Goal: Book appointment/travel/reservation

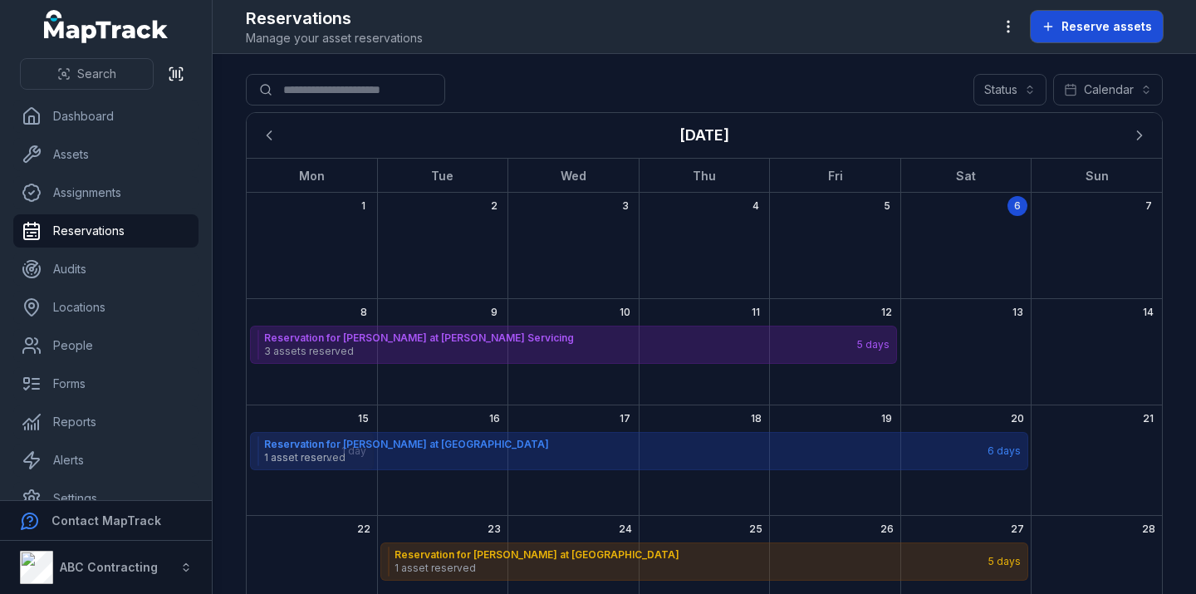
click at [1096, 38] on button "Reserve assets" at bounding box center [1097, 27] width 132 height 32
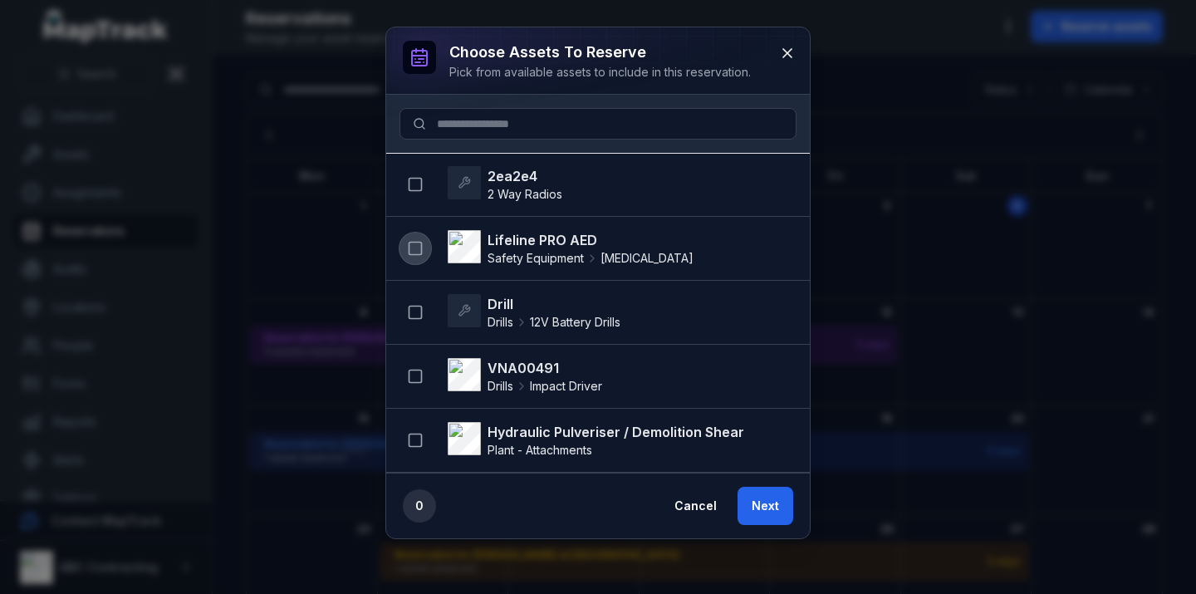
click at [407, 245] on icon "button" at bounding box center [415, 248] width 17 height 17
click at [418, 248] on icon "button" at bounding box center [415, 248] width 17 height 17
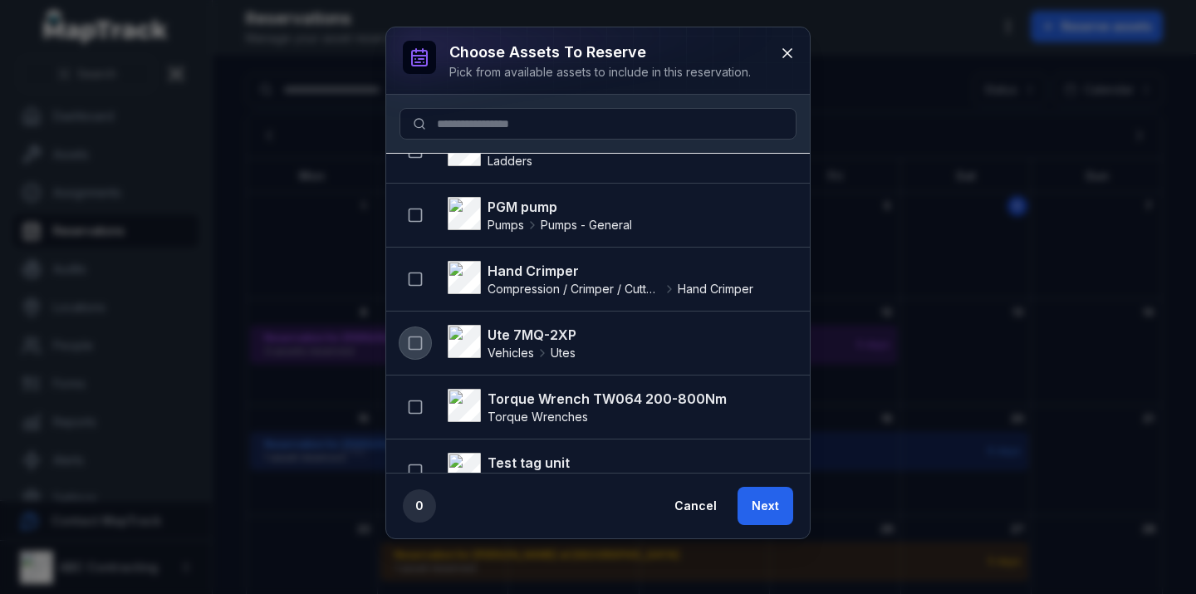
click at [411, 350] on icon "button" at bounding box center [415, 343] width 17 height 17
click at [769, 506] on button "Next" at bounding box center [765, 506] width 56 height 38
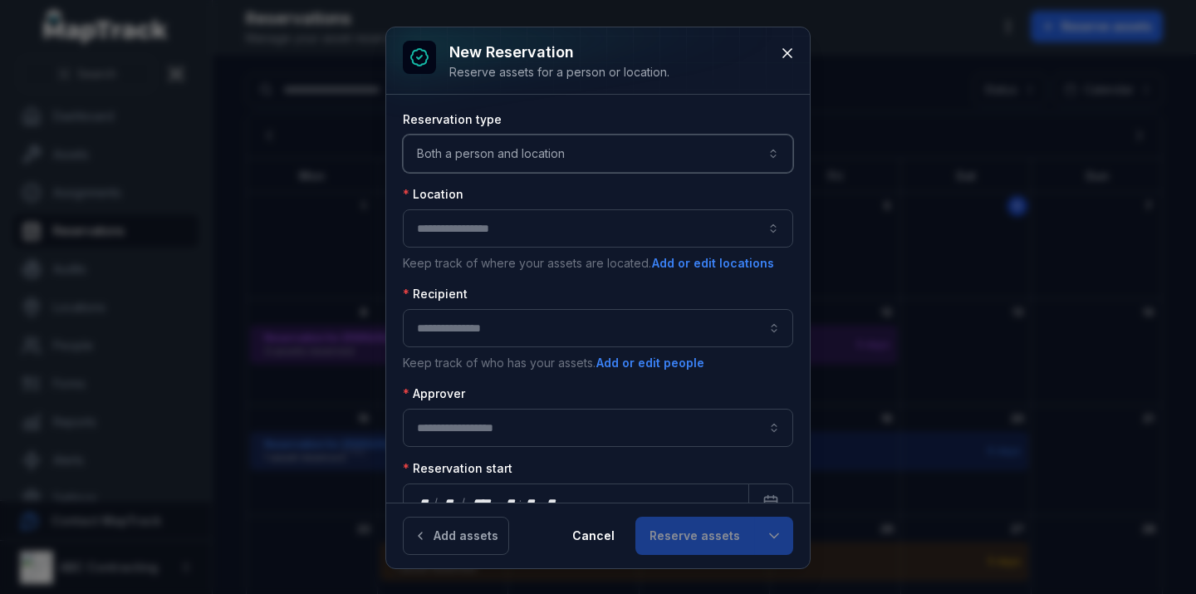
click at [488, 145] on button "Both a person and location ****" at bounding box center [598, 154] width 390 height 38
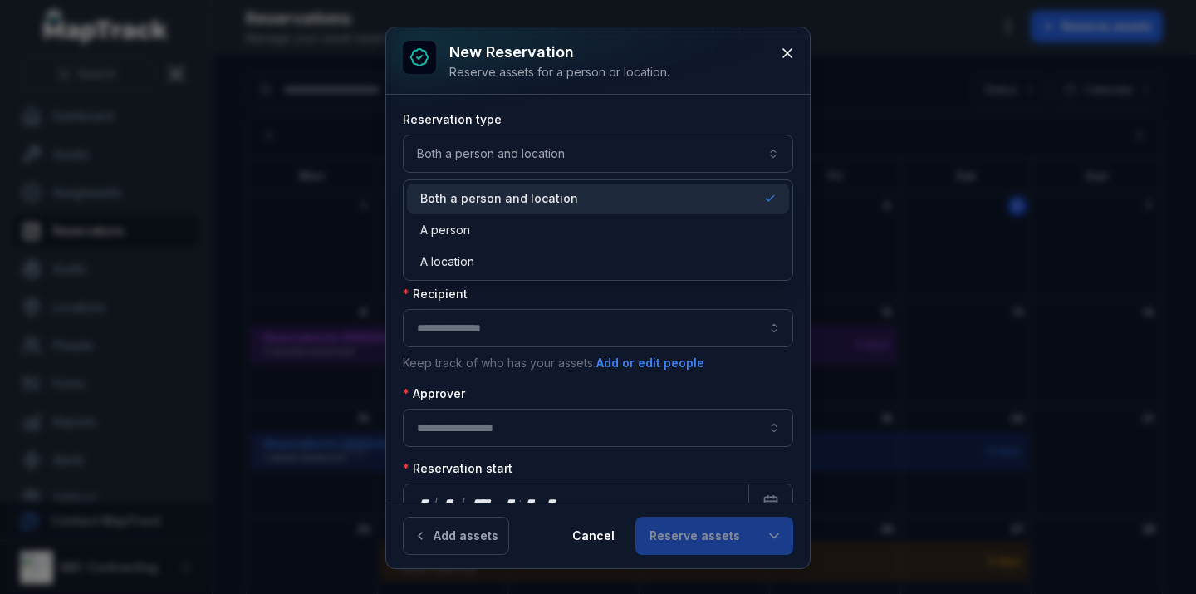
click at [501, 198] on span "Both a person and location" at bounding box center [499, 198] width 158 height 17
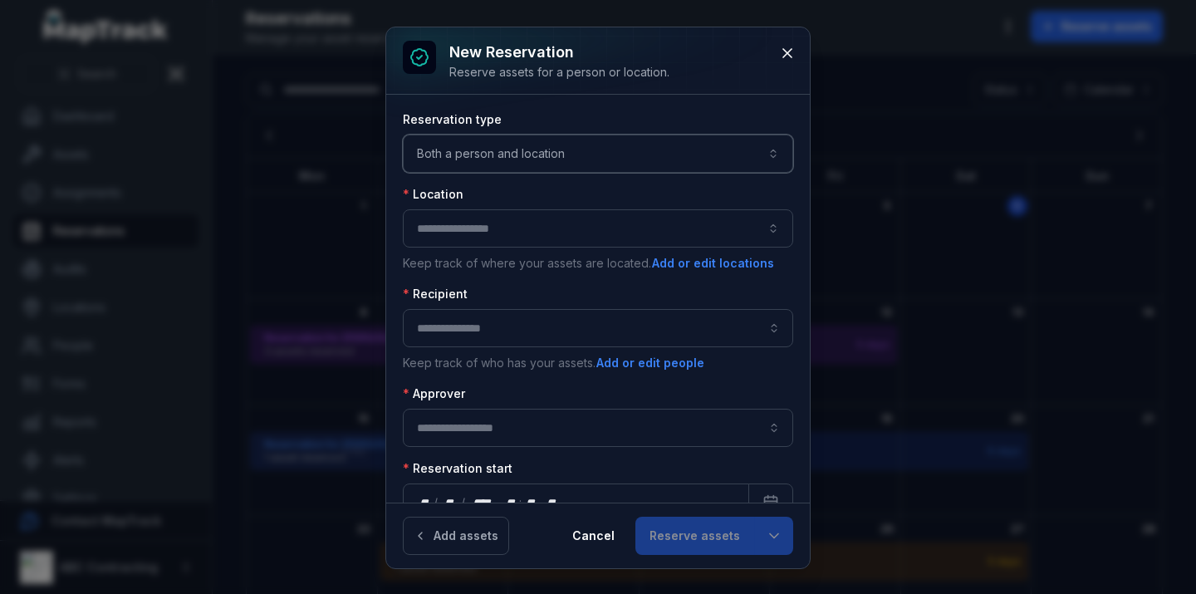
click at [491, 234] on button "button" at bounding box center [598, 228] width 390 height 38
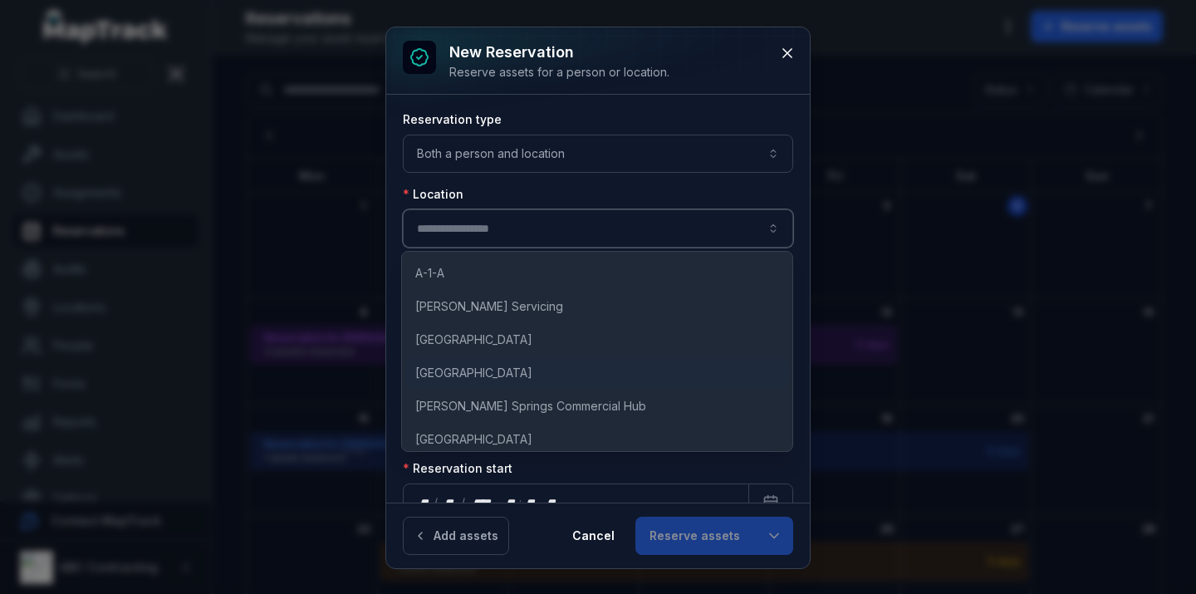
scroll to position [920, 0]
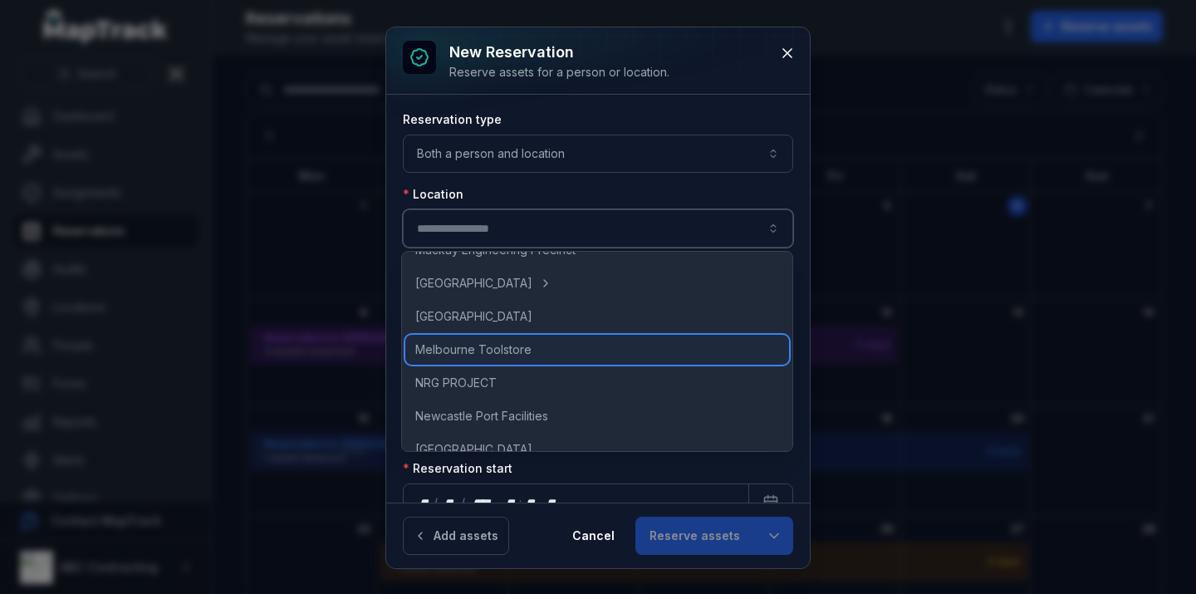
click at [491, 344] on span "Melbourne Toolstore" at bounding box center [473, 349] width 116 height 17
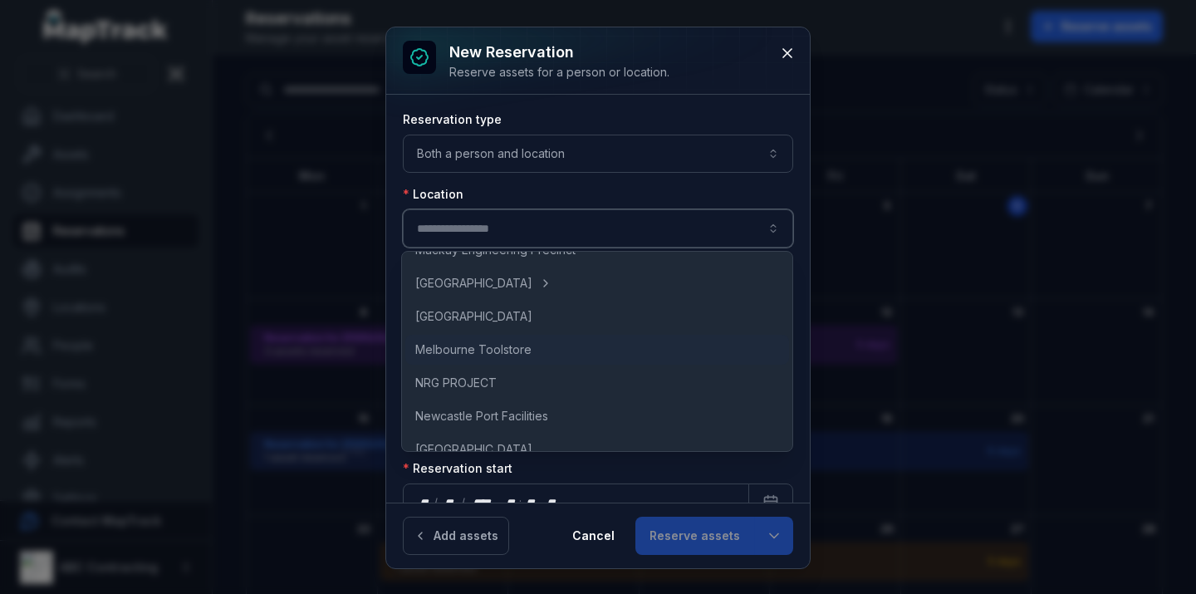
type input "**********"
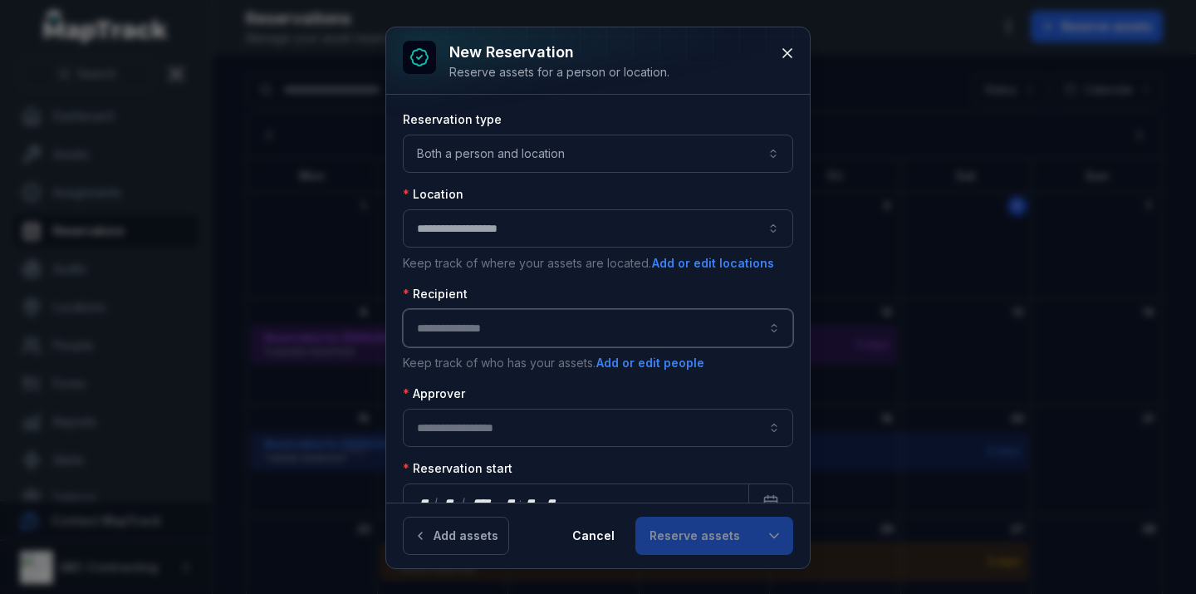
click at [496, 329] on input ":r4gi:-form-item-label" at bounding box center [598, 328] width 390 height 38
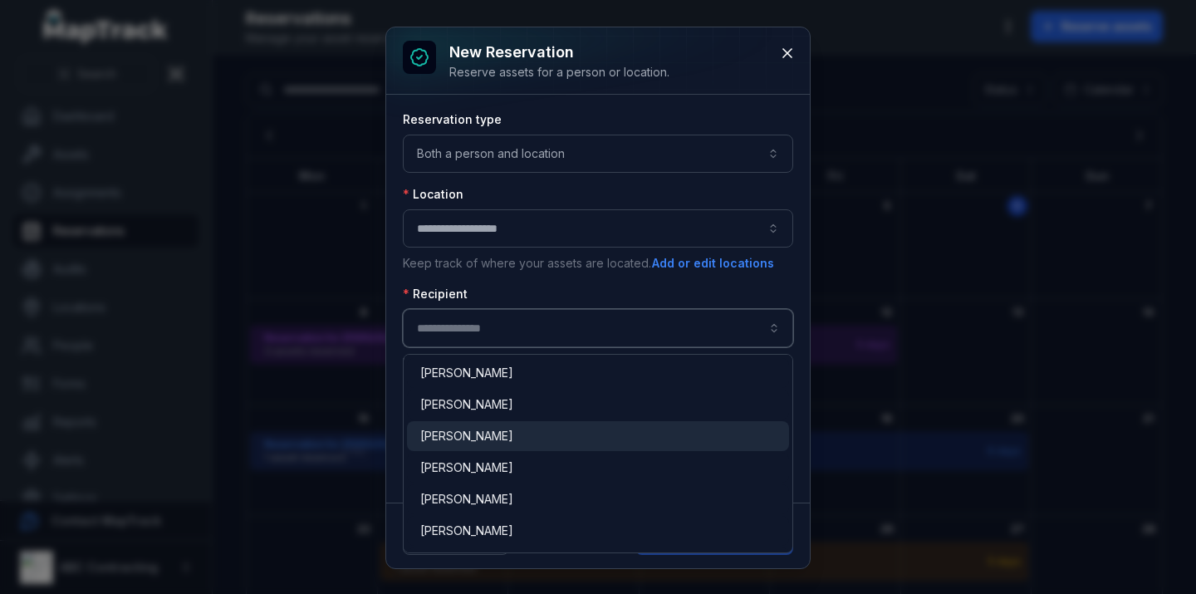
scroll to position [31, 0]
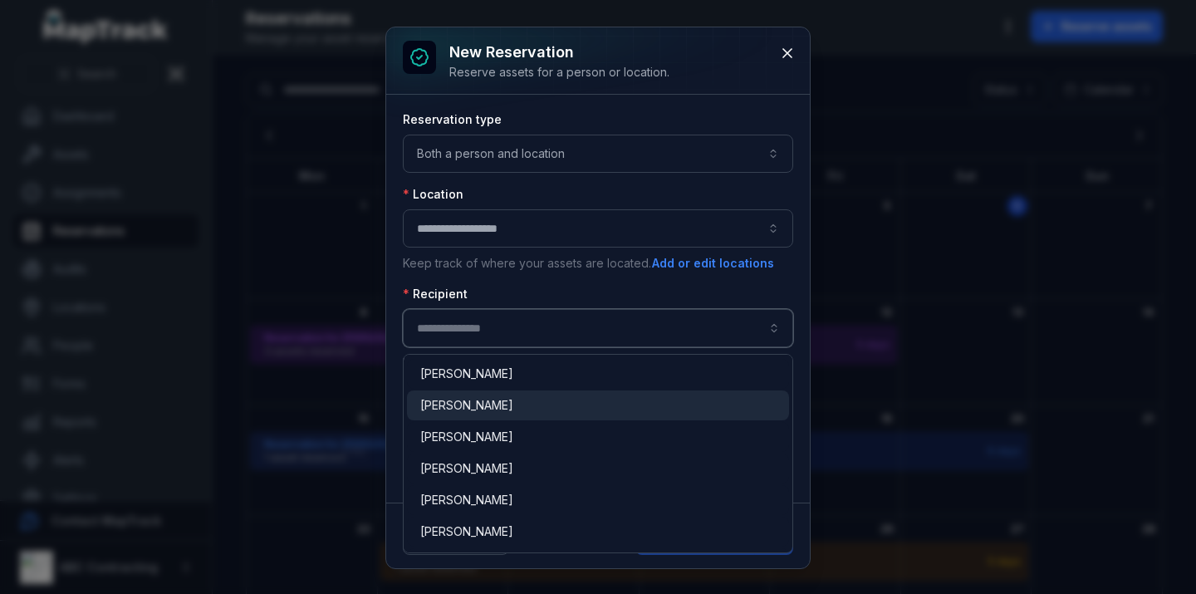
type input "**********"
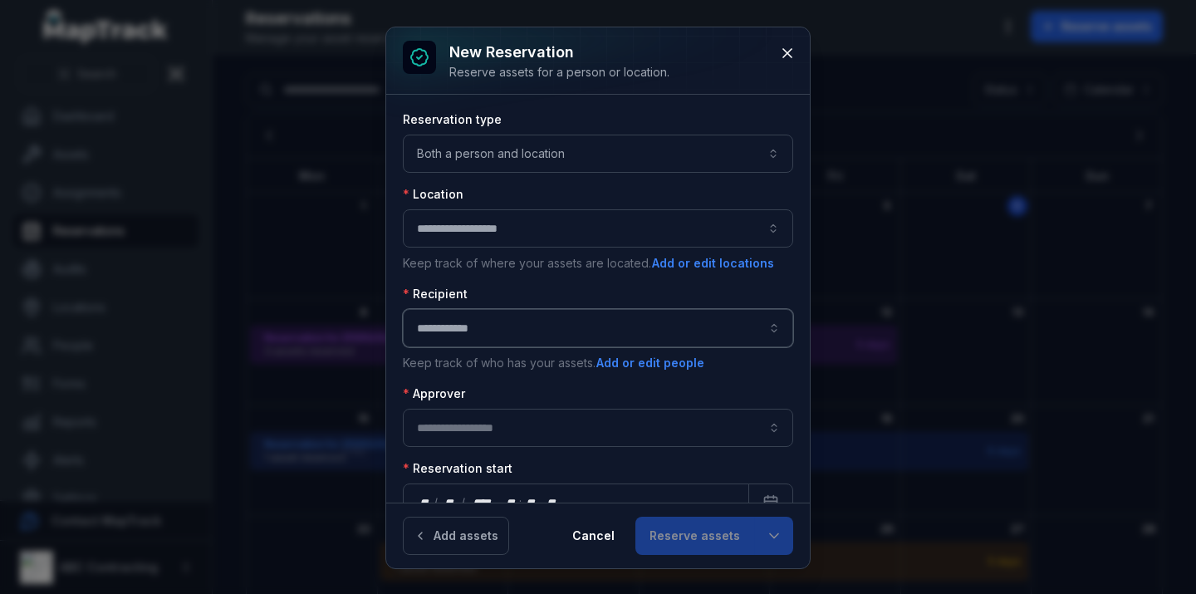
scroll to position [48, 0]
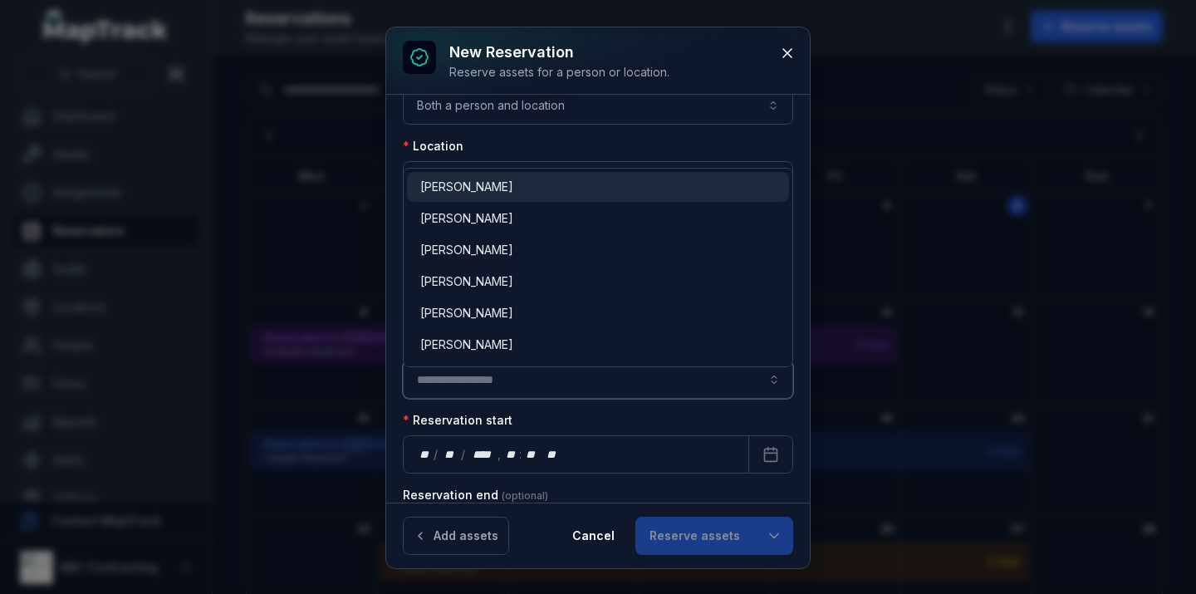
click at [511, 387] on input ":r4gm:-form-item-label" at bounding box center [598, 379] width 390 height 38
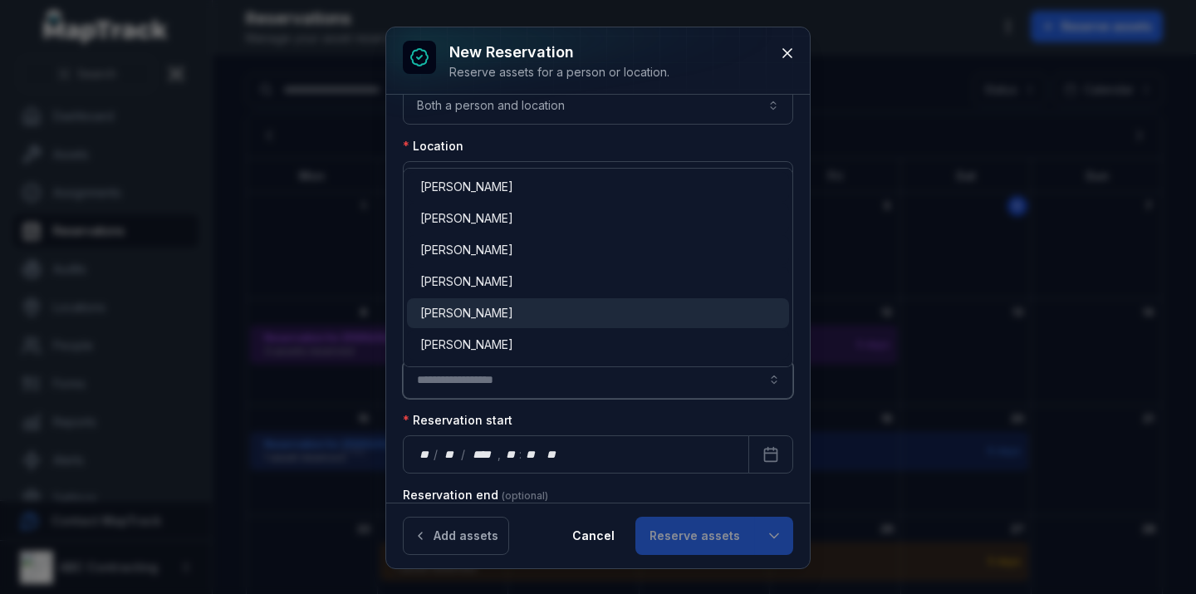
type input "**********"
click at [498, 313] on span "[PERSON_NAME]" at bounding box center [466, 313] width 93 height 17
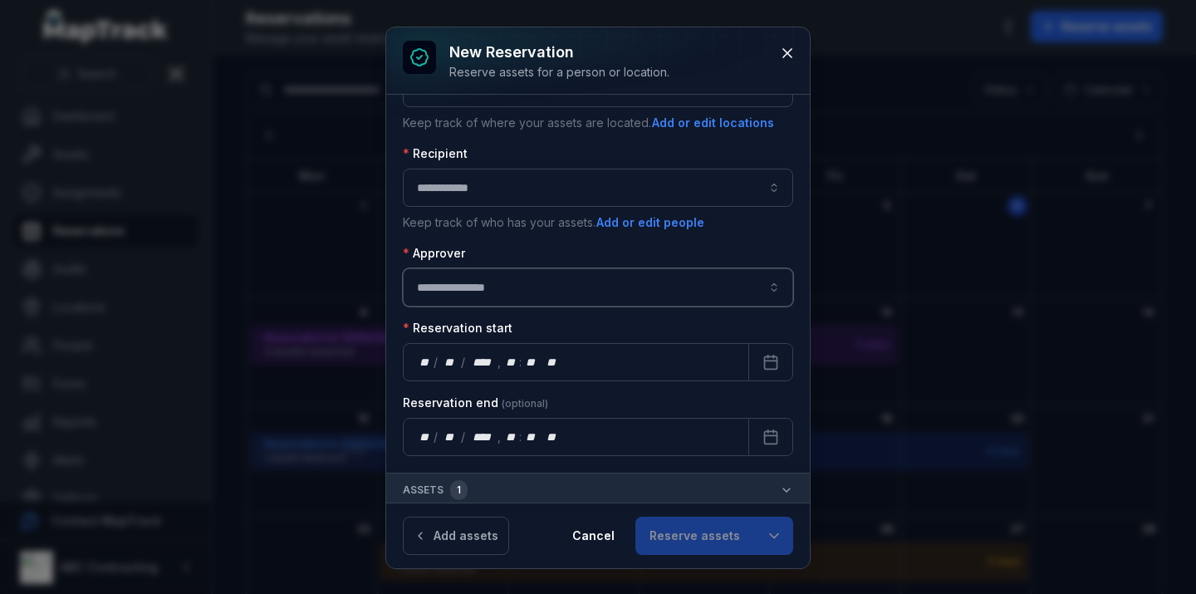
scroll to position [145, 0]
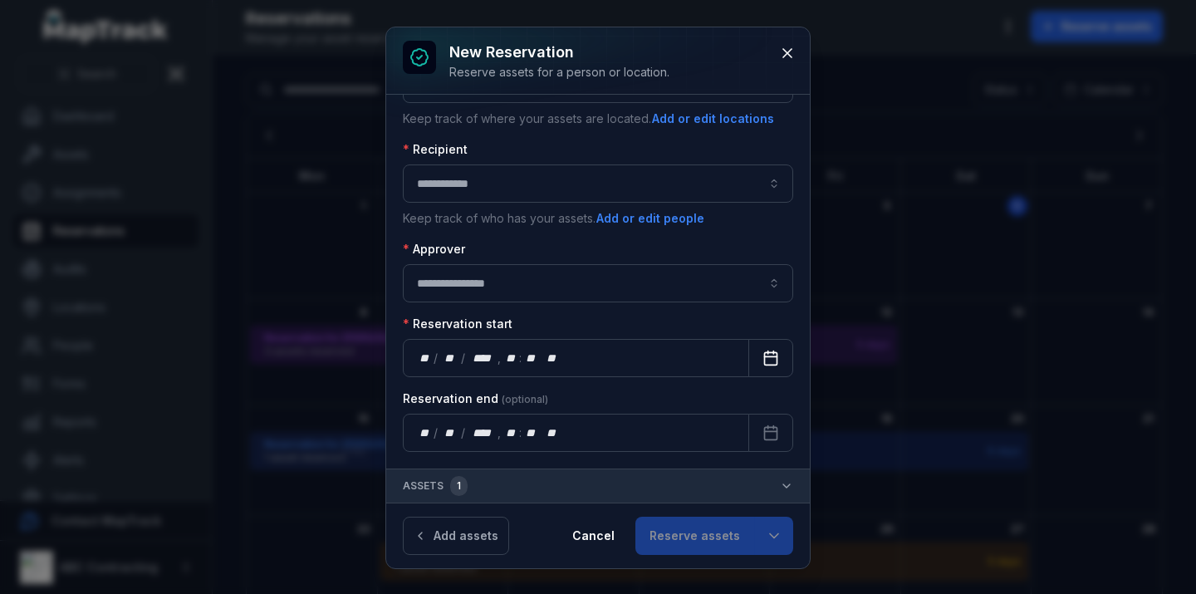
click at [772, 360] on icon "Calendar" at bounding box center [770, 358] width 17 height 17
click at [757, 419] on button "Calendar" at bounding box center [770, 433] width 45 height 38
click at [793, 529] on div "Add assets Cancel Reserve assets" at bounding box center [598, 535] width 424 height 66
click at [778, 532] on icon "button" at bounding box center [774, 535] width 17 height 17
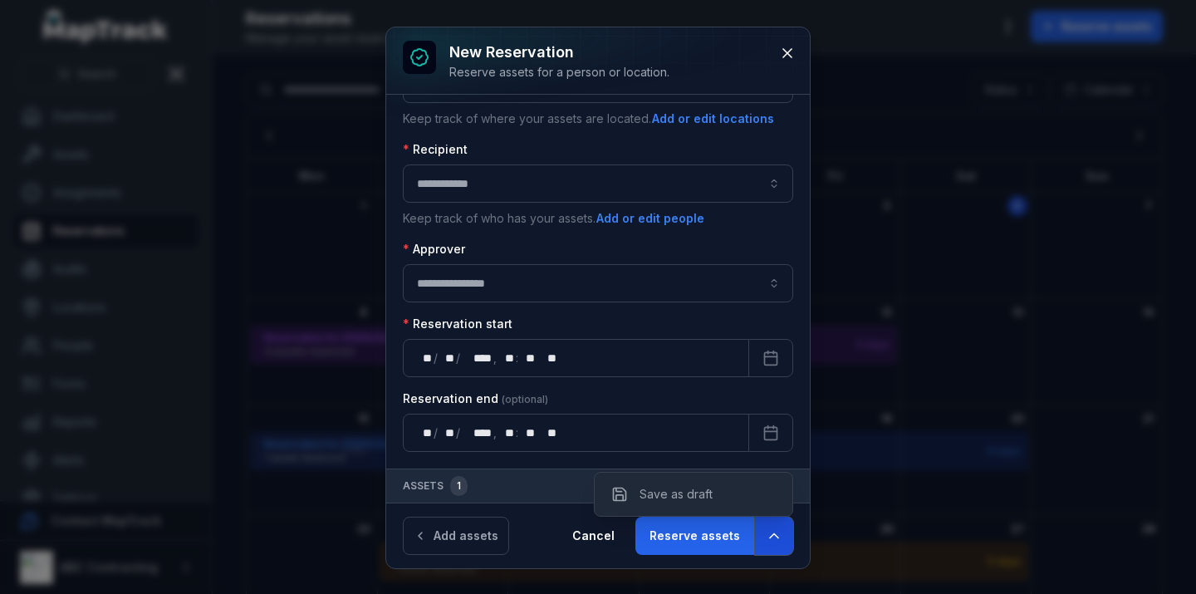
click at [777, 532] on icon "button" at bounding box center [774, 535] width 17 height 17
click at [784, 541] on button "button" at bounding box center [774, 536] width 38 height 38
click at [782, 541] on button "button" at bounding box center [774, 536] width 38 height 38
click at [683, 537] on button "Reserve assets" at bounding box center [694, 536] width 119 height 38
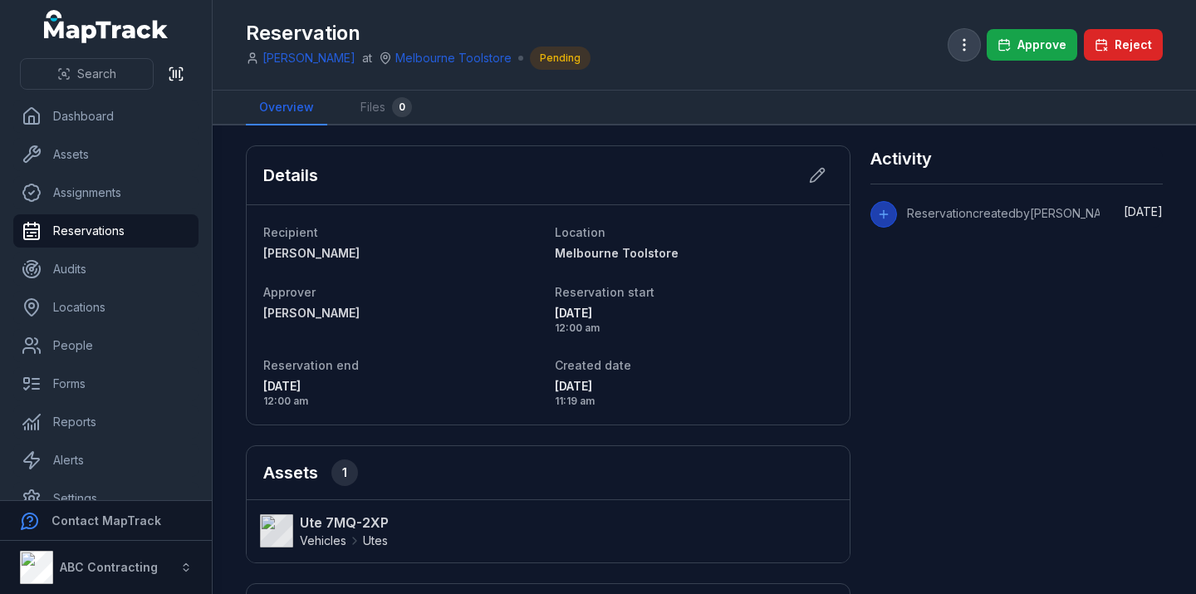
click at [961, 49] on icon "button" at bounding box center [964, 45] width 17 height 17
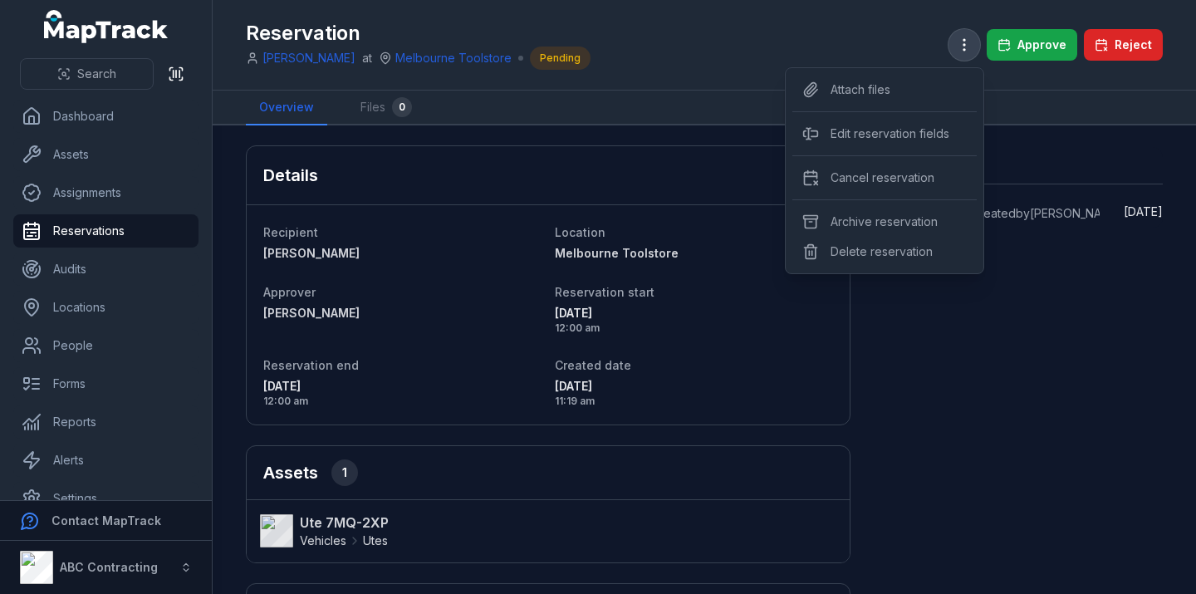
click at [961, 48] on icon "button" at bounding box center [964, 45] width 17 height 17
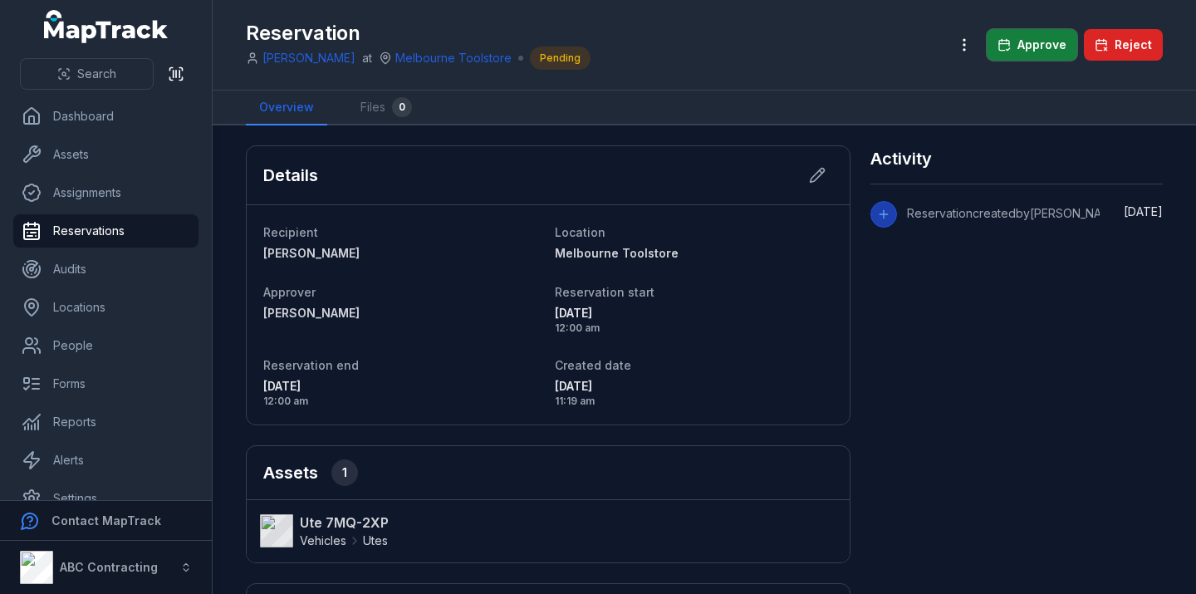
click at [1041, 49] on button "Approve" at bounding box center [1032, 45] width 91 height 32
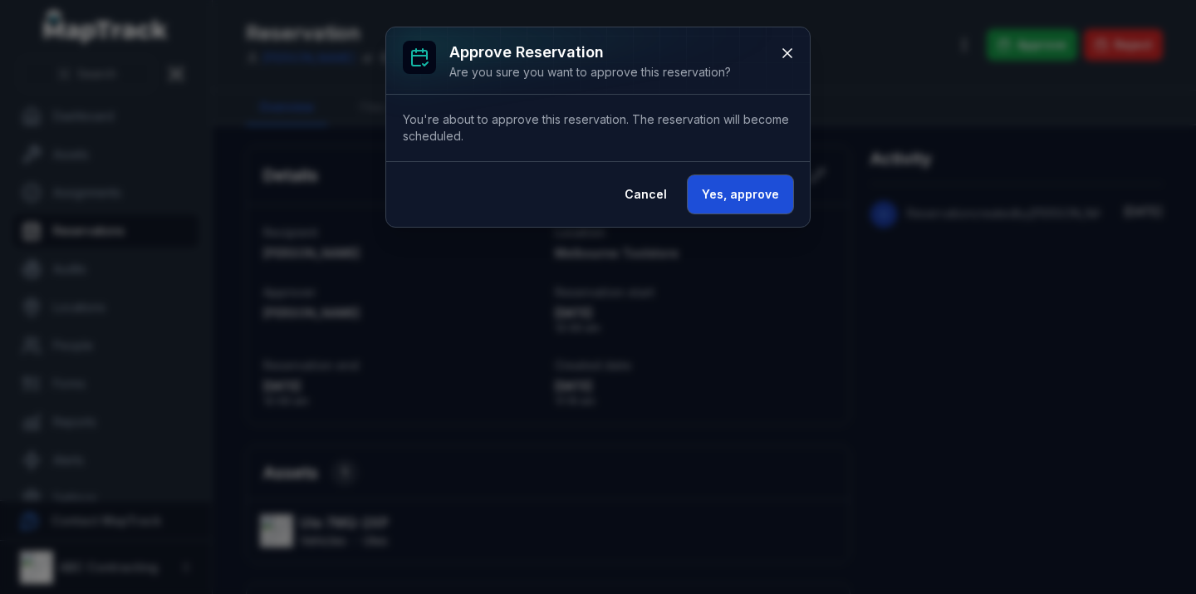
click at [757, 184] on button "Yes, approve" at bounding box center [740, 194] width 105 height 38
